Goal: Task Accomplishment & Management: Manage account settings

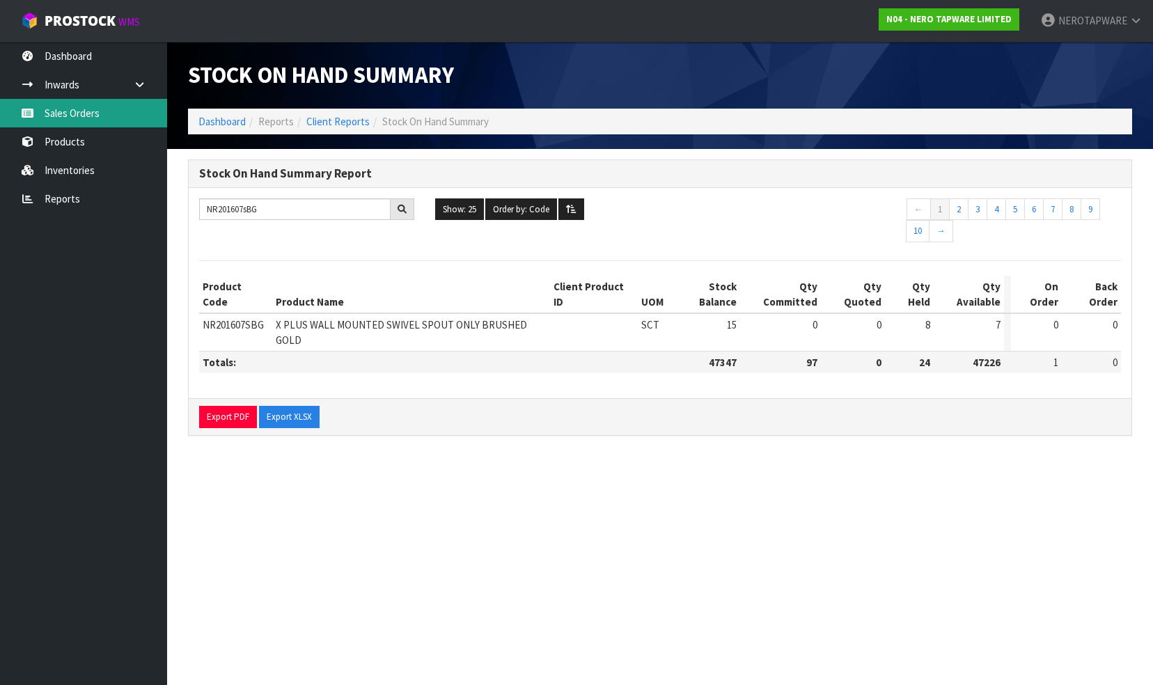
click at [104, 113] on link "Sales Orders" at bounding box center [83, 113] width 167 height 29
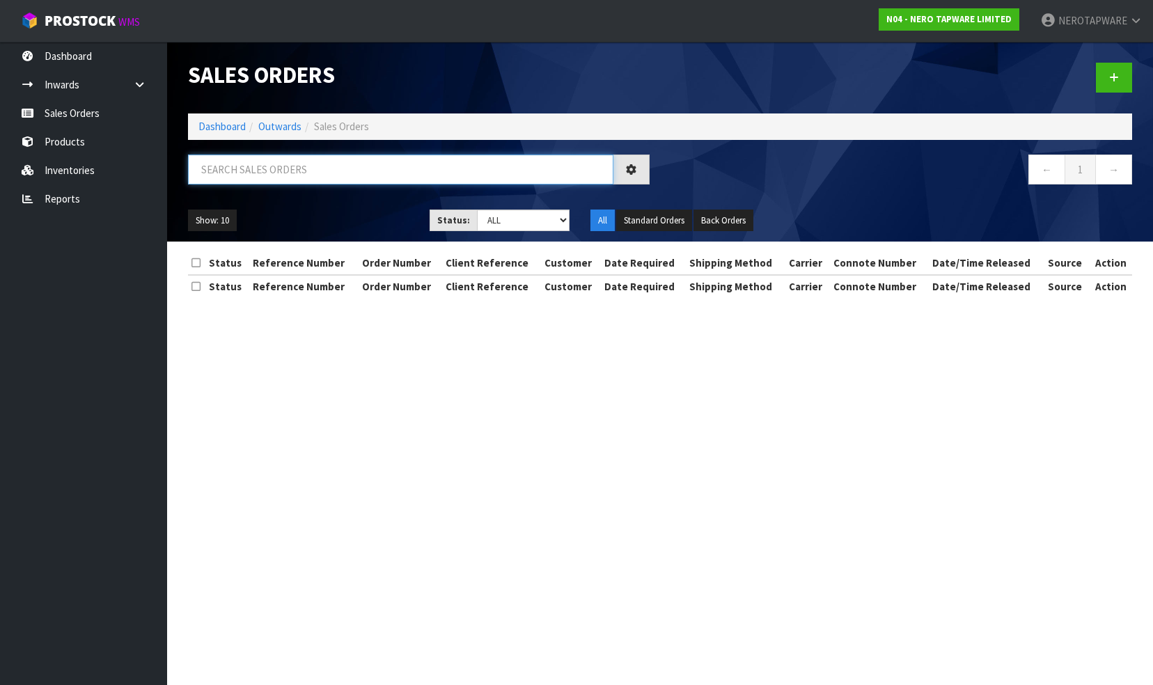
drag, startPoint x: 301, startPoint y: 164, endPoint x: 372, endPoint y: 152, distance: 71.3
click at [302, 164] on input "text" at bounding box center [400, 170] width 425 height 30
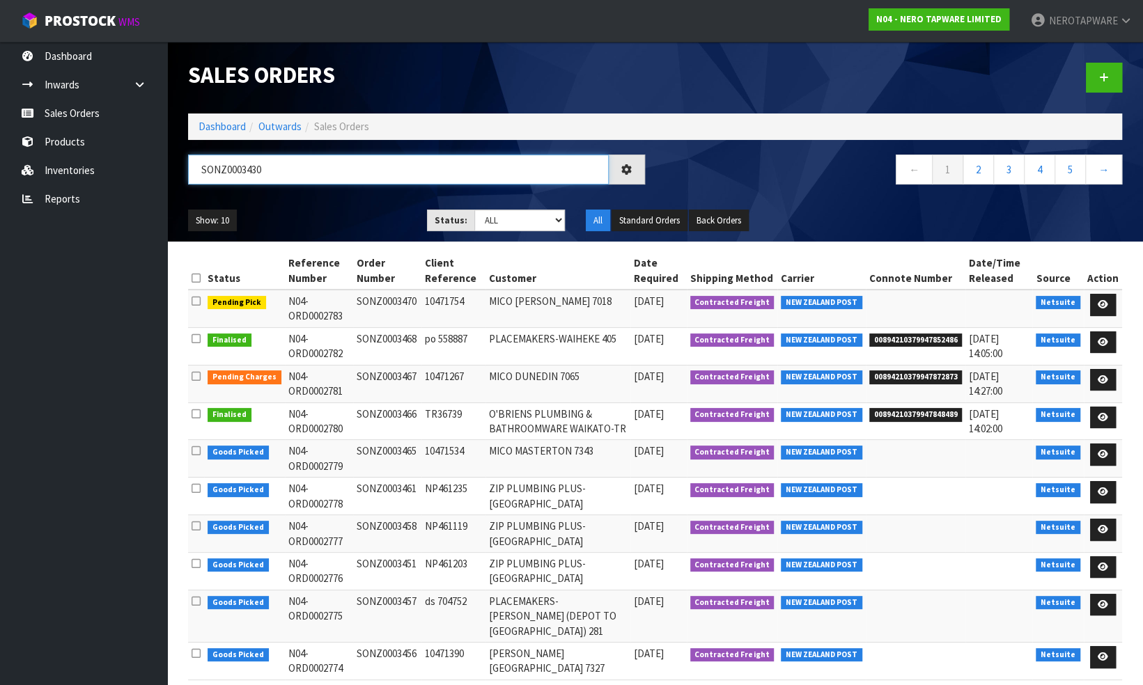
type input "SONZ0003430"
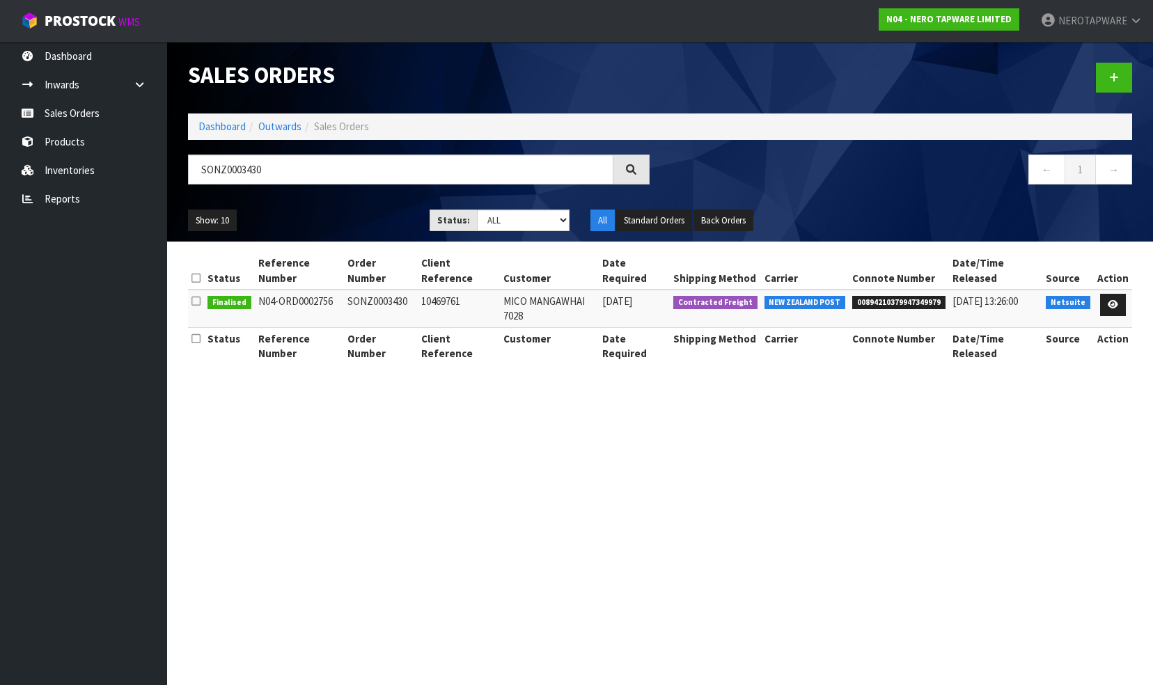
click at [884, 303] on span "00894210379947349979" at bounding box center [898, 303] width 93 height 14
copy span "00894210379947349979"
click at [1110, 301] on icon at bounding box center [1113, 304] width 10 height 9
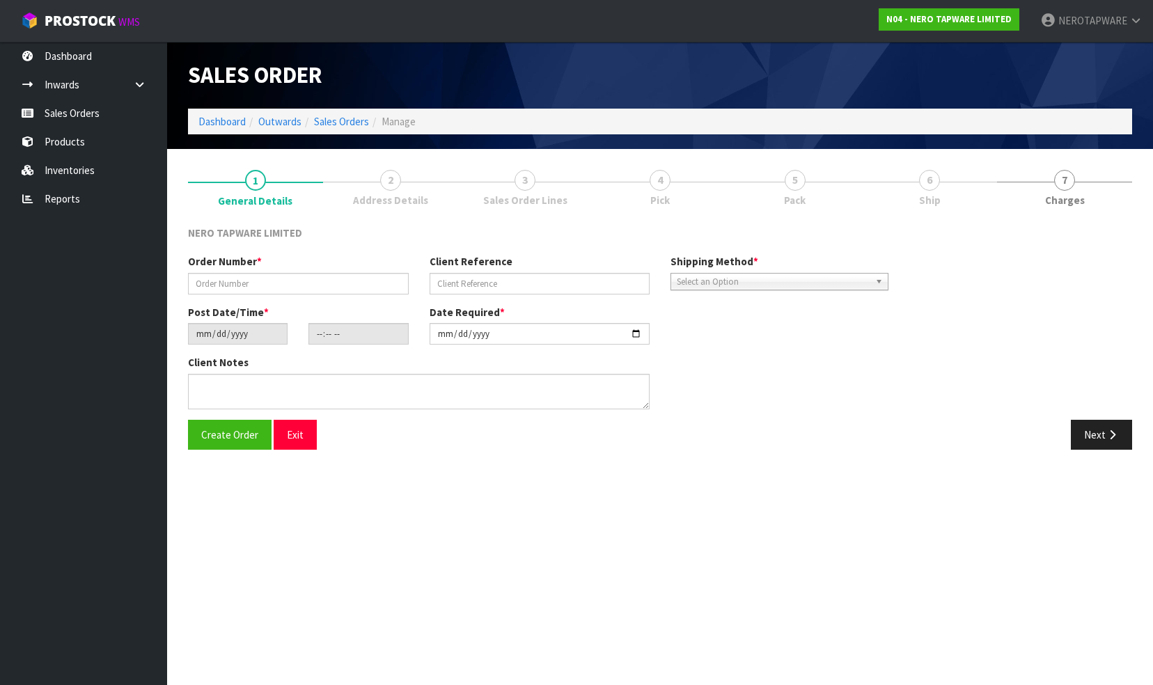
type input "SONZ0003430"
type input "10469761"
type input "[DATE]"
type input "10:15:15.000"
type input "[DATE]"
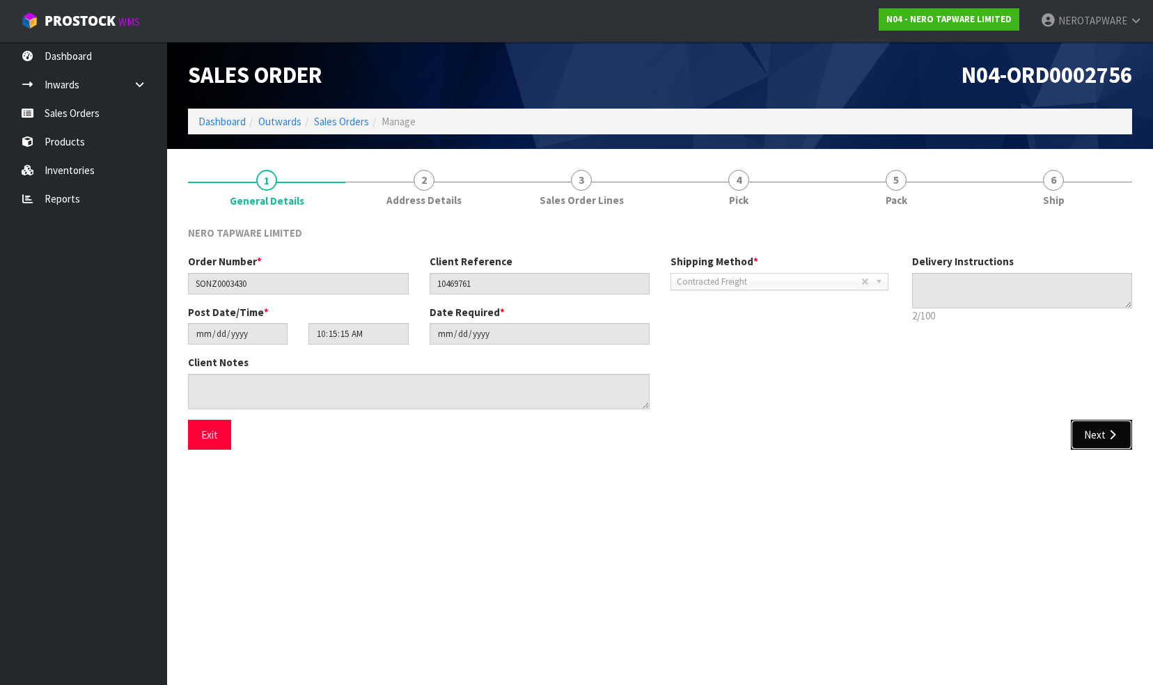
click at [1088, 434] on button "Next" at bounding box center [1101, 435] width 61 height 30
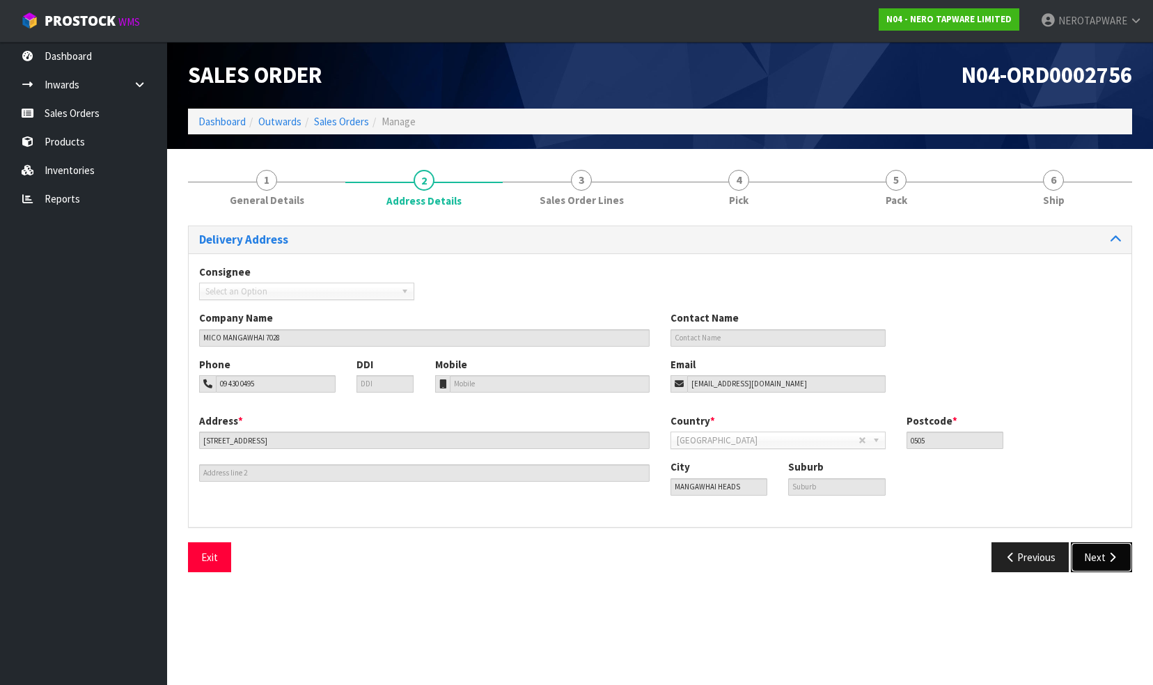
click at [1099, 560] on button "Next" at bounding box center [1101, 557] width 61 height 30
